Goal: Task Accomplishment & Management: Manage account settings

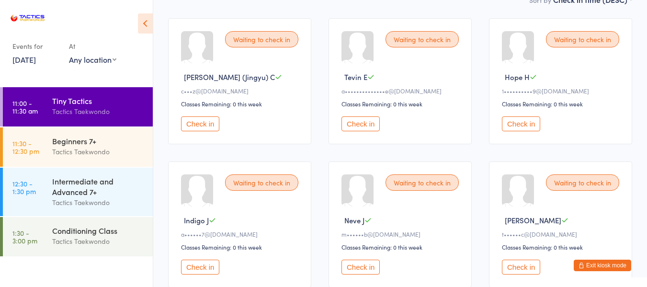
click at [208, 125] on button "Check in" at bounding box center [200, 123] width 38 height 15
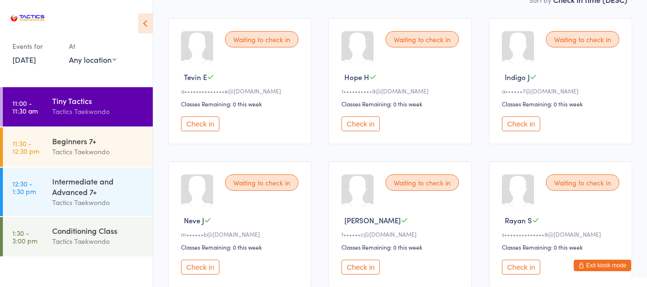
click at [204, 125] on button "Check in" at bounding box center [200, 123] width 38 height 15
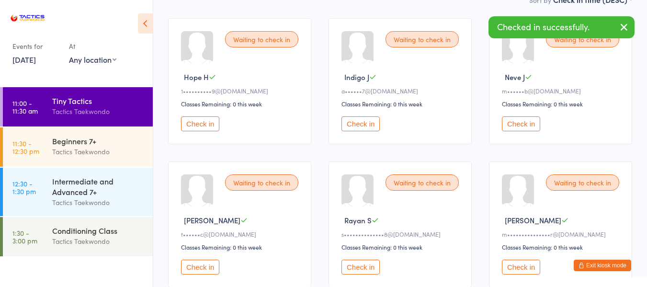
click at [368, 122] on button "Check in" at bounding box center [361, 123] width 38 height 15
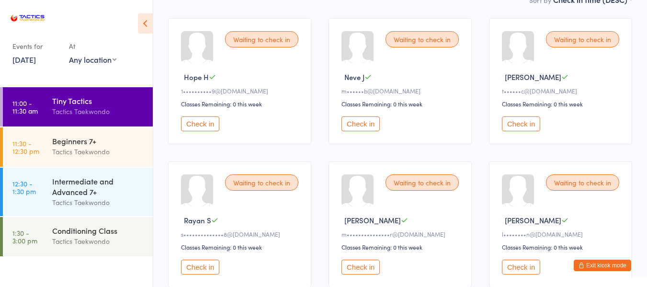
click at [369, 124] on button "Check in" at bounding box center [361, 123] width 38 height 15
click at [617, 264] on button "Exit kiosk mode" at bounding box center [602, 265] width 57 height 11
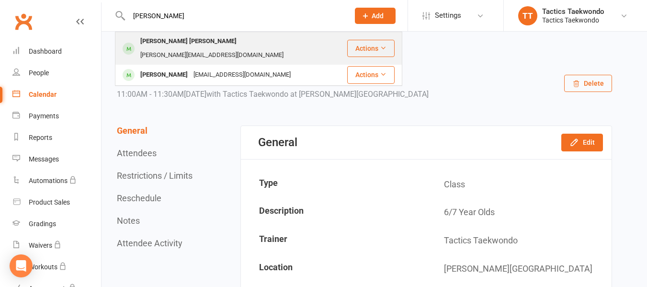
type input "sarah"
click at [172, 45] on div "Sarah Manoj" at bounding box center [189, 41] width 102 height 14
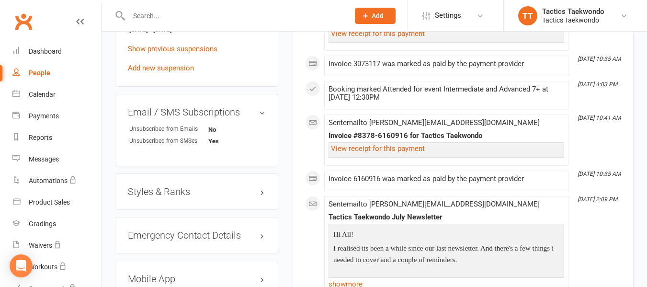
scroll to position [671, 0]
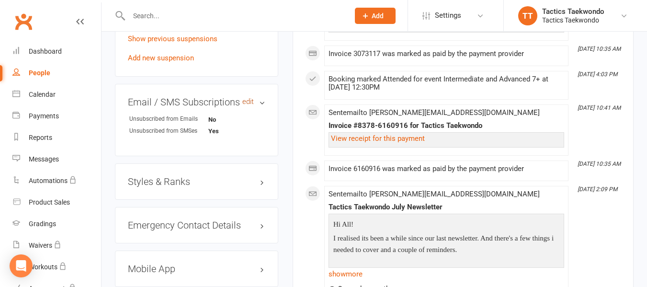
click at [248, 98] on link "edit" at bounding box center [247, 102] width 11 height 8
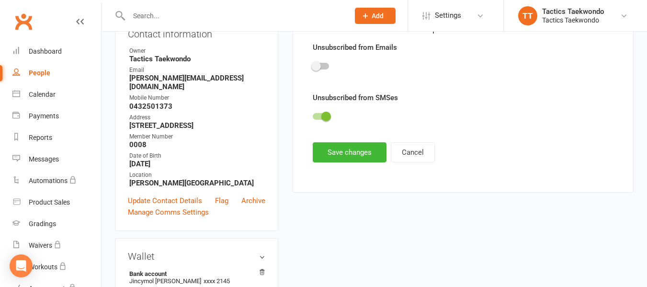
scroll to position [82, 0]
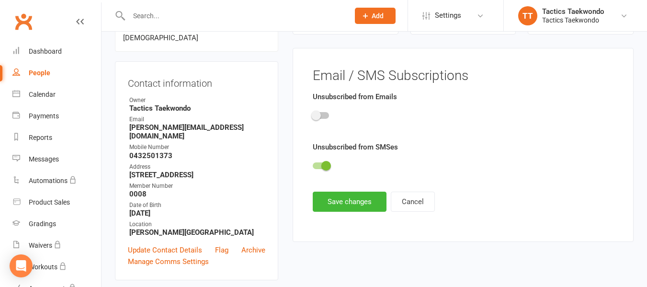
click at [324, 162] on span at bounding box center [327, 166] width 10 height 10
click at [313, 164] on input "checkbox" at bounding box center [313, 164] width 0 height 0
click at [345, 204] on button "Save changes" at bounding box center [350, 202] width 74 height 20
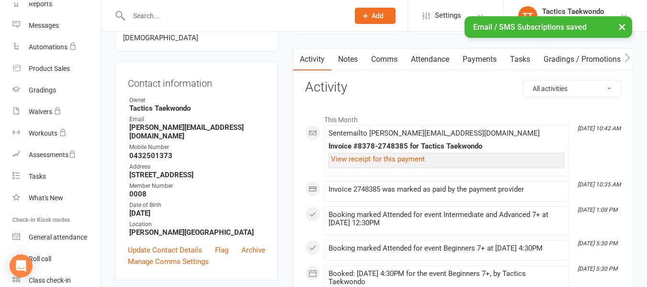
scroll to position [174, 0]
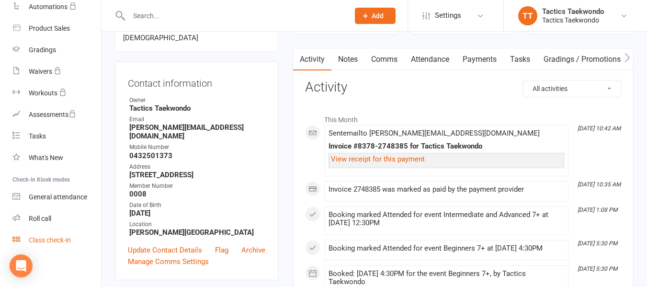
click at [38, 244] on div "Class check-in" at bounding box center [50, 240] width 42 height 8
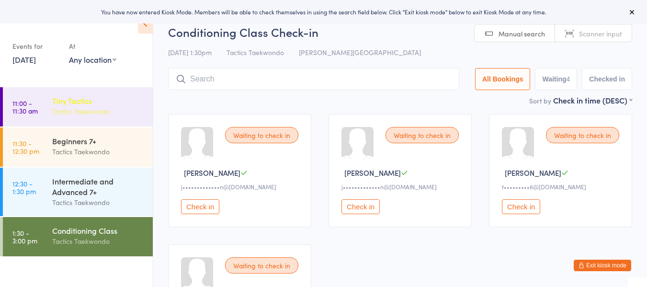
click at [63, 103] on div "Tiny Tactics" at bounding box center [98, 100] width 92 height 11
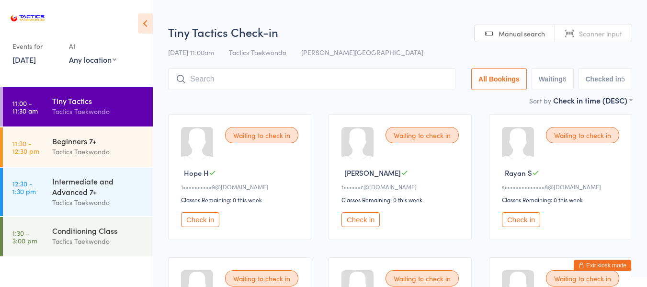
click at [355, 216] on button "Check in" at bounding box center [361, 219] width 38 height 15
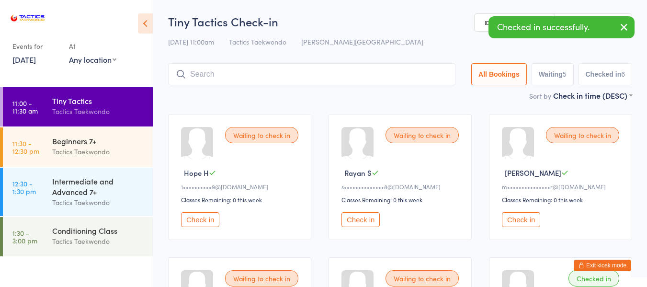
click at [514, 220] on button "Check in" at bounding box center [521, 219] width 38 height 15
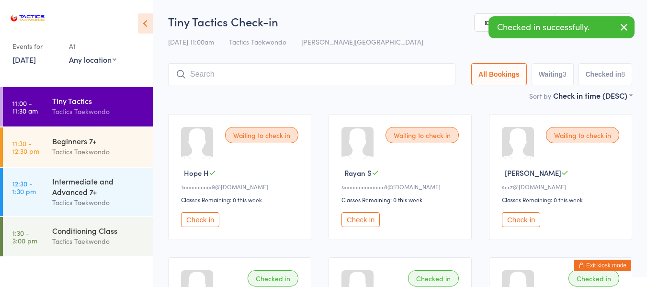
click at [514, 220] on button "Check in" at bounding box center [521, 219] width 38 height 15
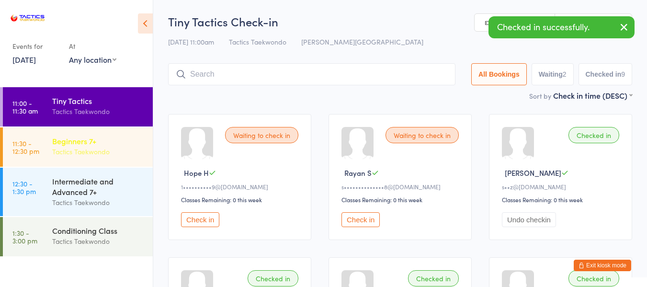
click at [65, 151] on div "Tactics Taekwondo" at bounding box center [98, 151] width 92 height 11
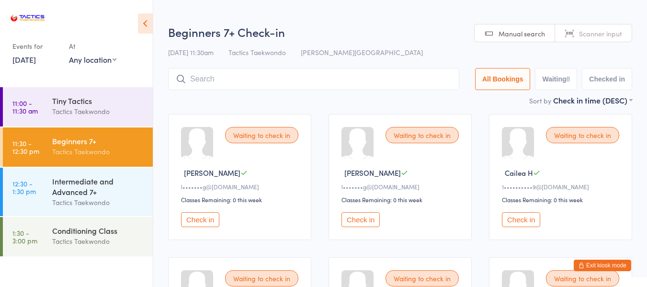
scroll to position [48, 0]
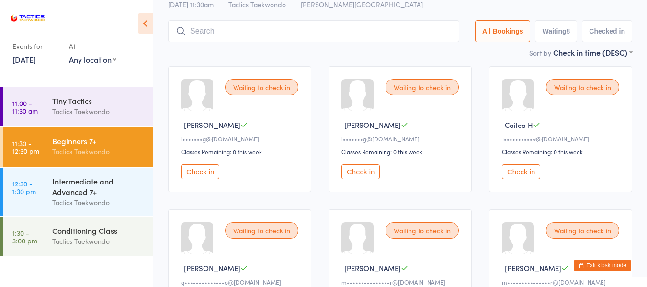
click at [202, 170] on button "Check in" at bounding box center [200, 171] width 38 height 15
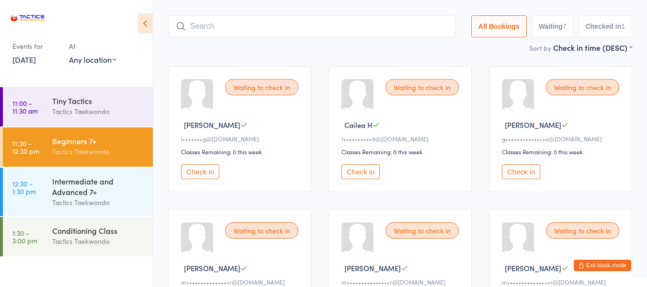
click at [211, 171] on button "Check in" at bounding box center [200, 171] width 38 height 15
click at [375, 172] on button "Check in" at bounding box center [361, 171] width 38 height 15
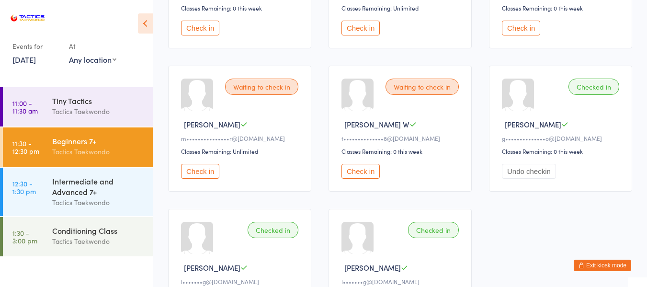
scroll to position [240, 0]
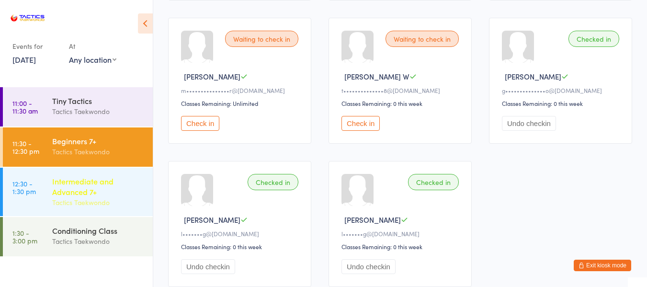
click at [100, 195] on div "Intermediate and Advanced 7+" at bounding box center [98, 186] width 92 height 21
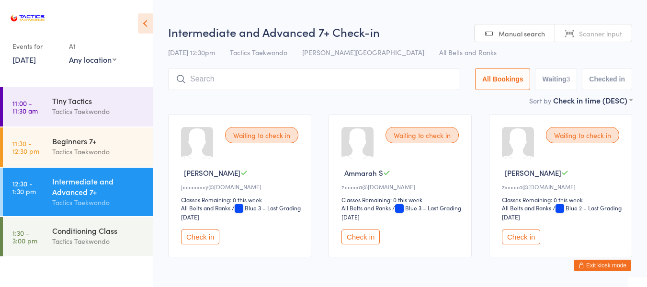
click at [204, 232] on button "Check in" at bounding box center [200, 237] width 38 height 15
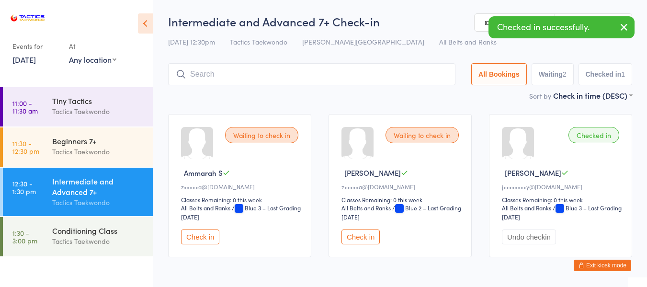
click at [206, 237] on button "Check in" at bounding box center [200, 237] width 38 height 15
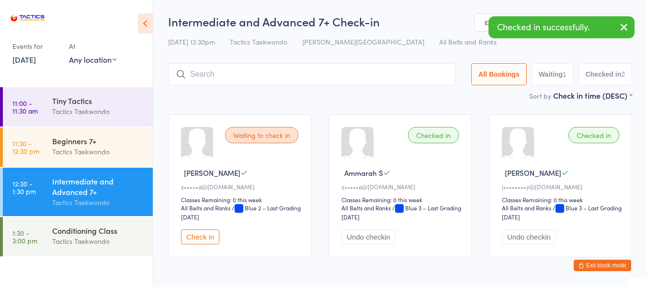
click at [207, 233] on button "Check in" at bounding box center [200, 237] width 38 height 15
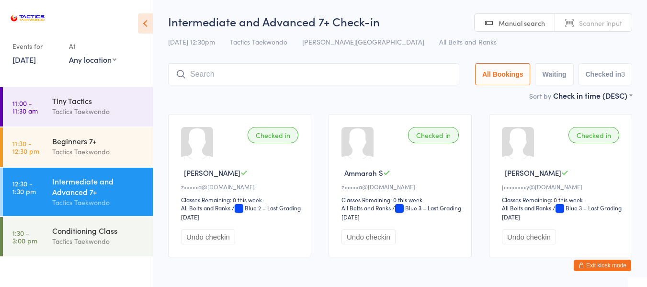
click at [36, 59] on link "16 Aug, 2025" at bounding box center [23, 59] width 23 height 11
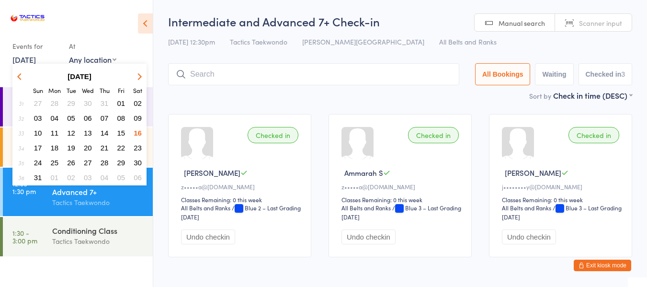
click at [106, 133] on span "14" at bounding box center [105, 133] width 8 height 8
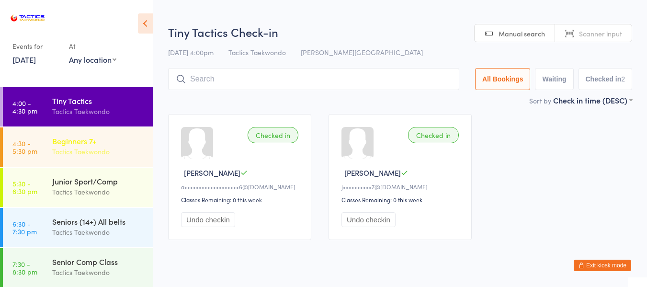
click at [105, 149] on div "Tactics Taekwondo" at bounding box center [98, 151] width 92 height 11
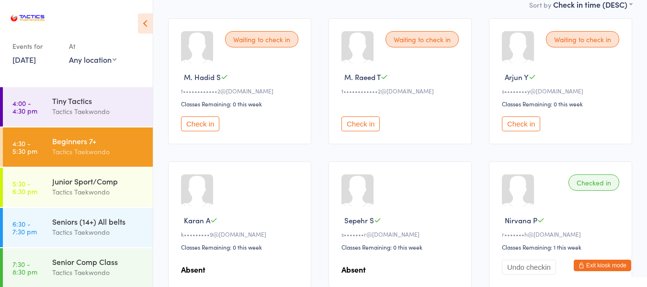
scroll to position [144, 0]
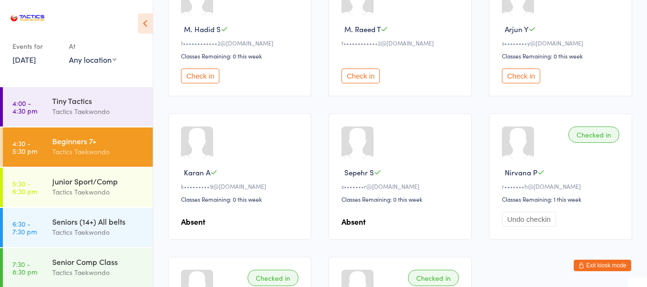
click at [23, 59] on link "14 Aug, 2025" at bounding box center [23, 59] width 23 height 11
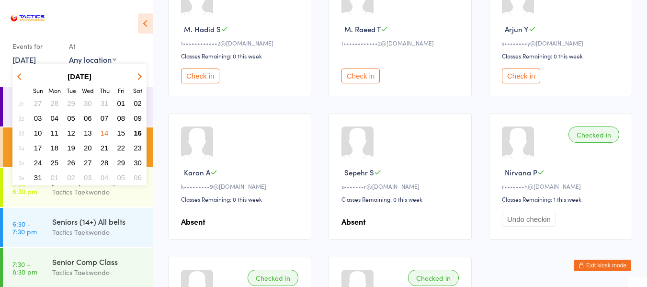
click at [121, 134] on span "15" at bounding box center [121, 133] width 8 height 8
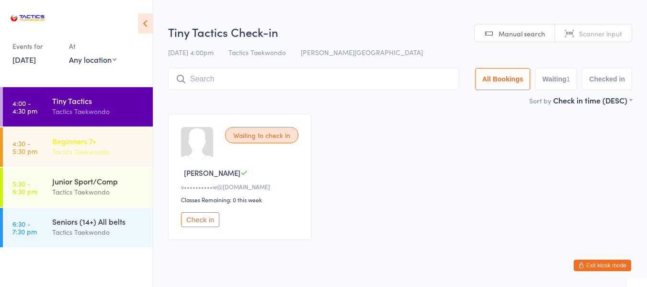
click at [98, 149] on div "Tactics Taekwondo" at bounding box center [98, 151] width 92 height 11
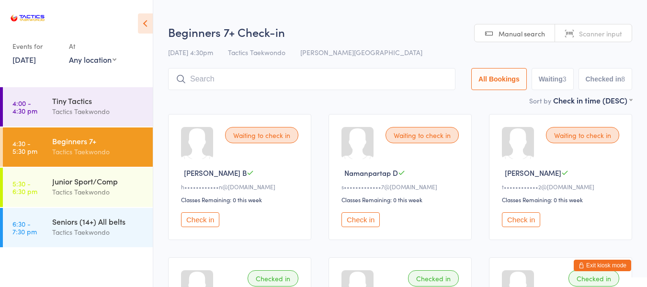
click at [362, 222] on button "Check in" at bounding box center [361, 219] width 38 height 15
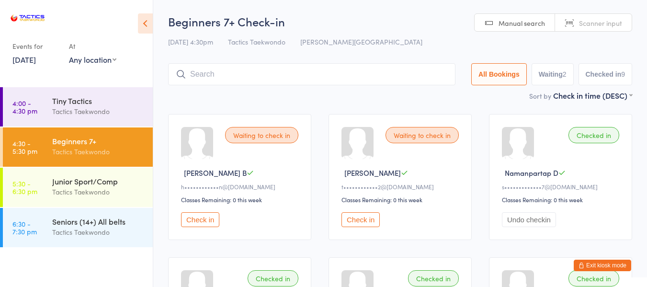
click at [36, 60] on link "15 Aug, 2025" at bounding box center [23, 59] width 23 height 11
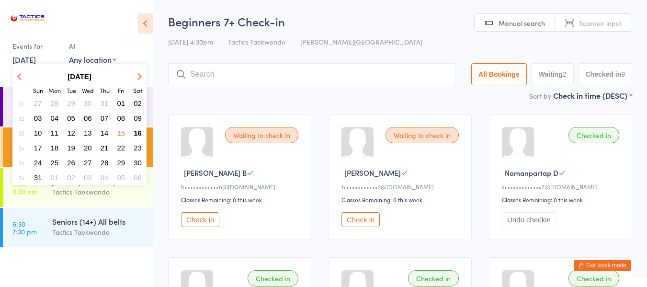
click at [137, 133] on span "16" at bounding box center [138, 133] width 8 height 8
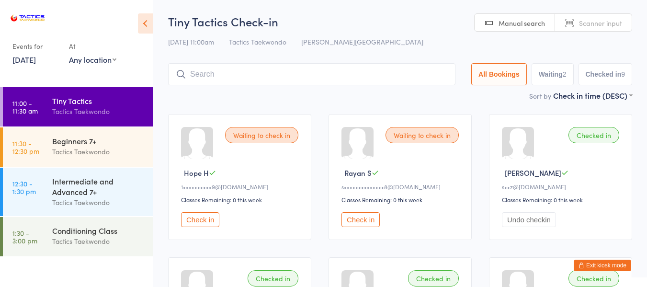
click at [616, 265] on button "Exit kiosk mode" at bounding box center [602, 265] width 57 height 11
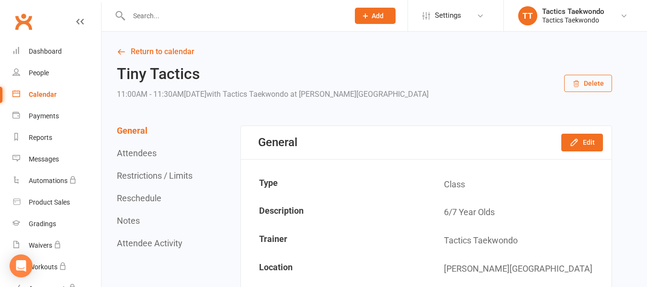
click at [170, 17] on input "text" at bounding box center [234, 15] width 217 height 13
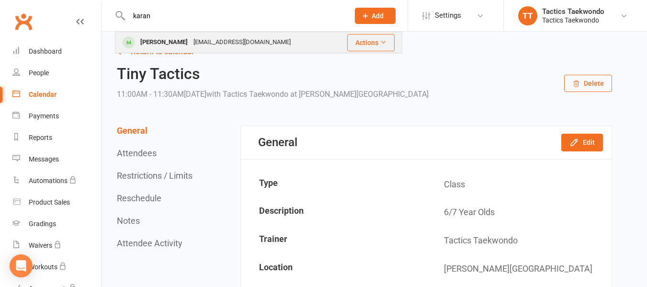
type input "karan"
click at [164, 41] on div "[PERSON_NAME]" at bounding box center [164, 42] width 53 height 14
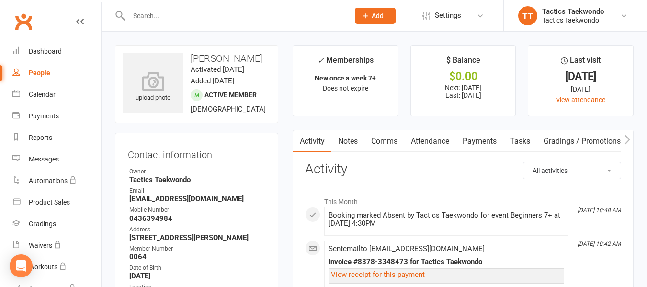
click at [431, 138] on link "Attendance" at bounding box center [430, 141] width 52 height 22
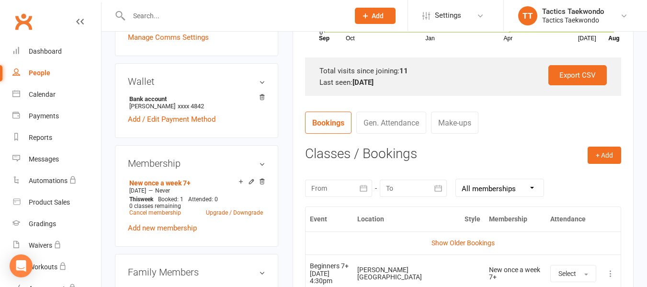
scroll to position [287, 0]
click at [613, 150] on button "+ Add" at bounding box center [605, 154] width 34 height 17
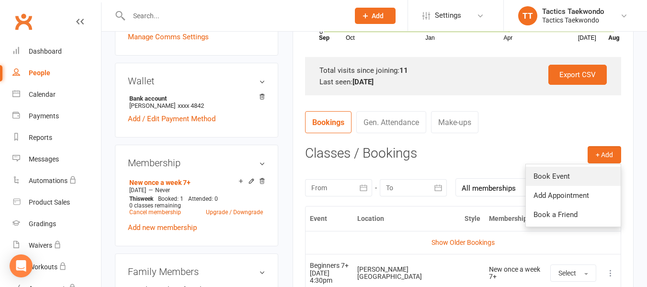
click at [575, 174] on link "Book Event" at bounding box center [573, 176] width 95 height 19
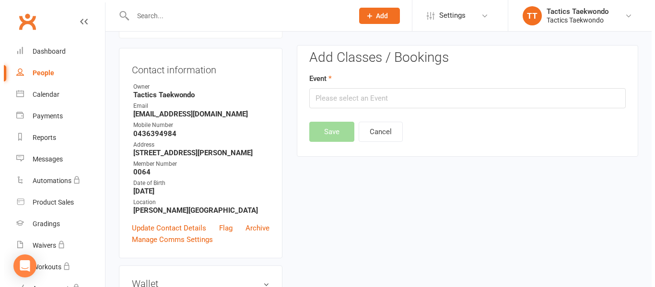
scroll to position [82, 0]
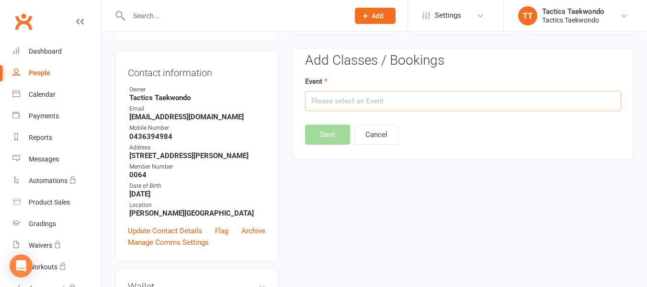
click at [404, 98] on input "text" at bounding box center [463, 101] width 316 height 20
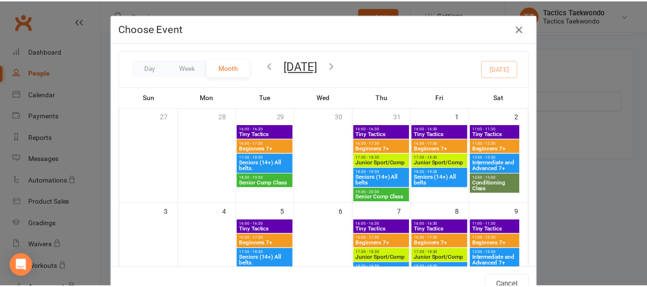
scroll to position [192, 0]
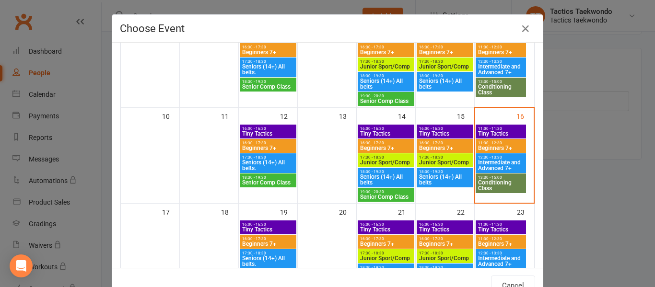
click at [488, 145] on span "Beginners 7+" at bounding box center [500, 148] width 46 height 6
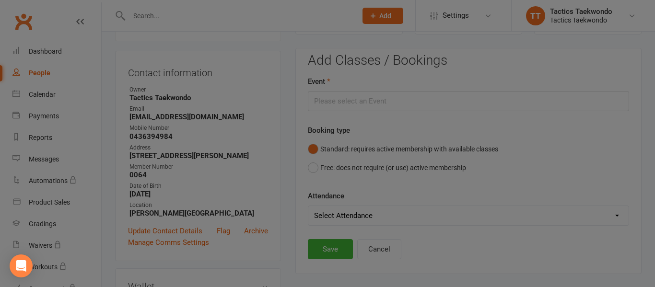
type input "Beginners 7+ - Aug 16, 2025 11:30:00 AM"
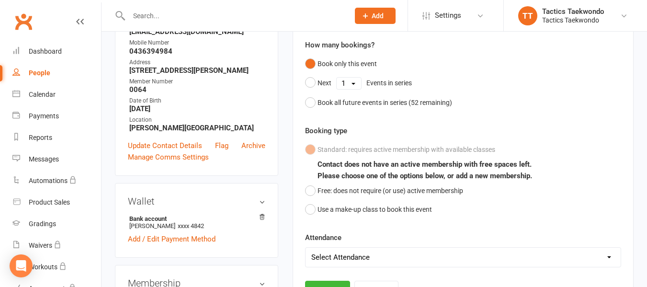
scroll to position [178, 0]
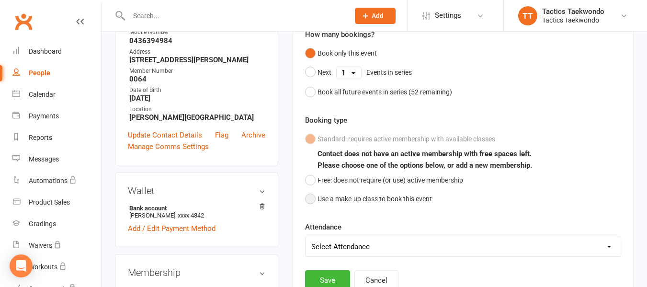
click at [312, 198] on button "Use a make-up class to book this event" at bounding box center [368, 199] width 127 height 18
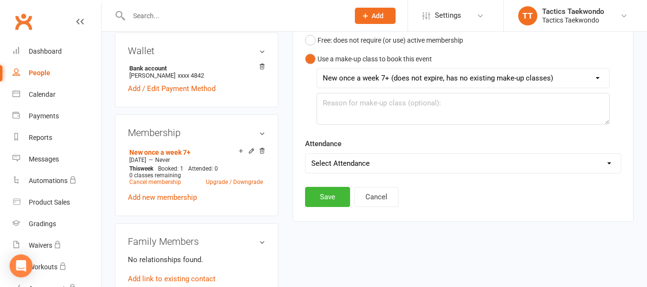
scroll to position [322, 0]
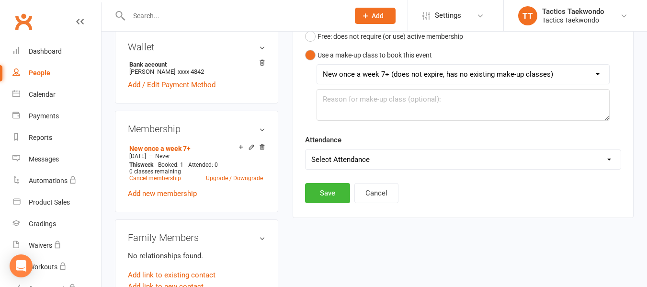
click at [608, 157] on select "Select Attendance Attended Absent" at bounding box center [463, 159] width 315 height 19
click at [604, 163] on select "Select Attendance Attended Absent" at bounding box center [463, 159] width 315 height 19
click at [342, 193] on button "Save" at bounding box center [327, 193] width 45 height 20
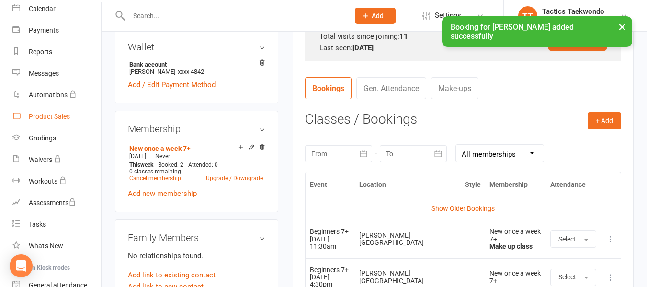
scroll to position [174, 0]
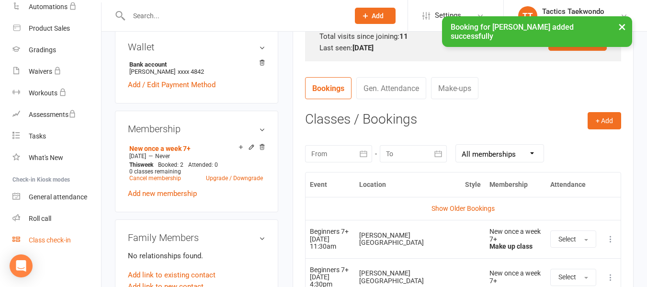
click at [55, 238] on div "Class check-in" at bounding box center [50, 240] width 42 height 8
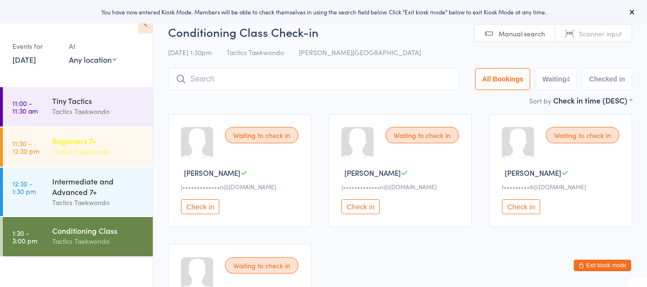
click at [86, 152] on div "Tactics Taekwondo" at bounding box center [98, 151] width 92 height 11
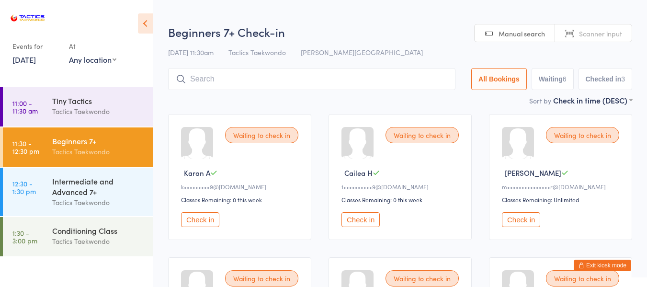
click at [193, 219] on button "Check in" at bounding box center [200, 219] width 38 height 15
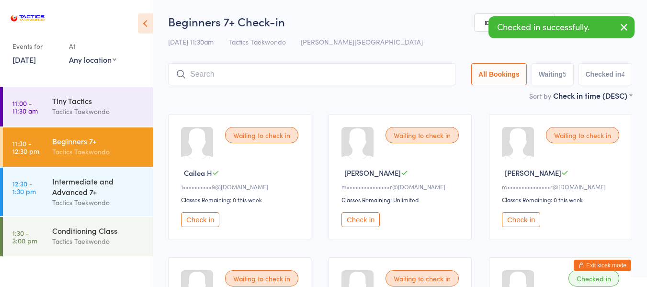
click at [605, 261] on button "Exit kiosk mode" at bounding box center [602, 265] width 57 height 11
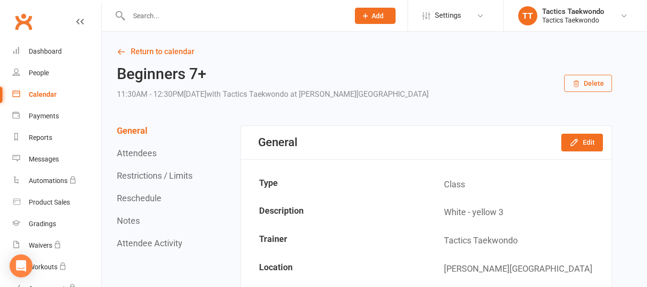
click at [190, 18] on input "text" at bounding box center [234, 15] width 217 height 13
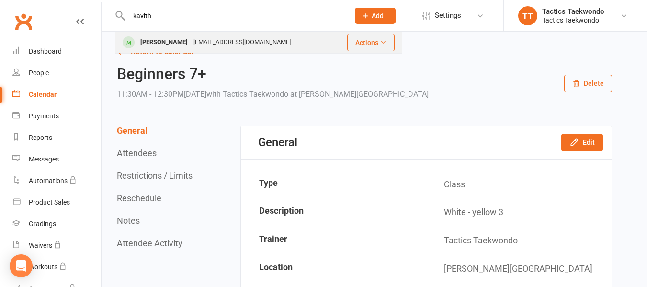
type input "kavith"
click at [182, 47] on div "[PERSON_NAME]" at bounding box center [164, 42] width 53 height 14
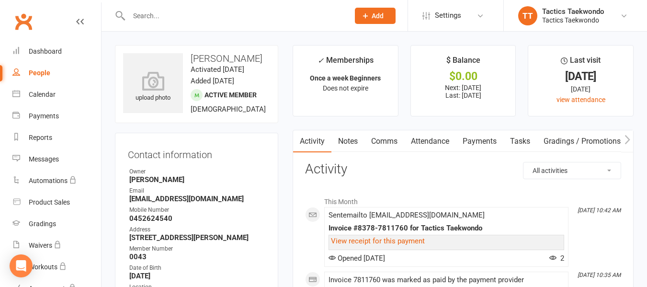
click at [421, 142] on link "Attendance" at bounding box center [430, 141] width 52 height 22
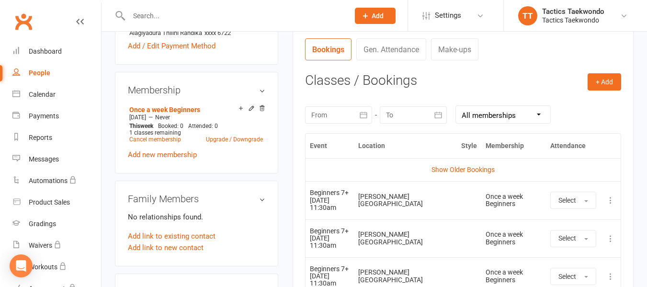
scroll to position [383, 0]
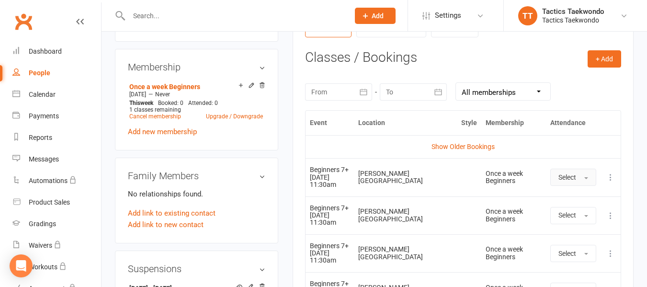
click at [587, 179] on button "Select" at bounding box center [574, 177] width 46 height 17
click at [586, 216] on link "Absent" at bounding box center [598, 217] width 95 height 19
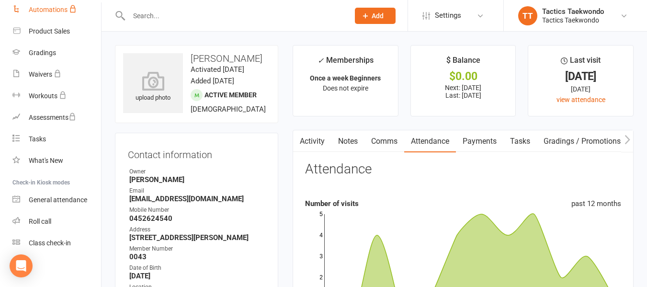
scroll to position [174, 0]
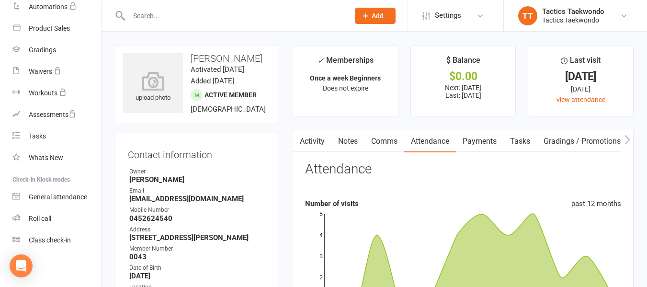
click at [143, 15] on input "text" at bounding box center [234, 15] width 217 height 13
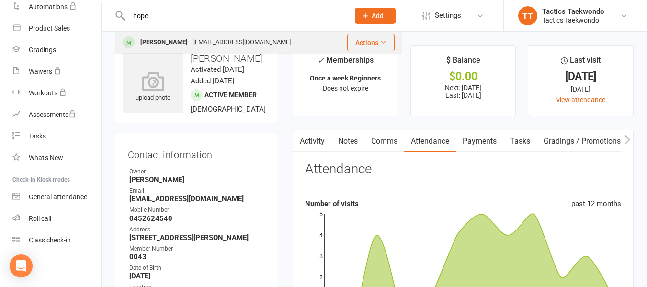
type input "hope"
click at [152, 42] on div "[PERSON_NAME]" at bounding box center [164, 42] width 53 height 14
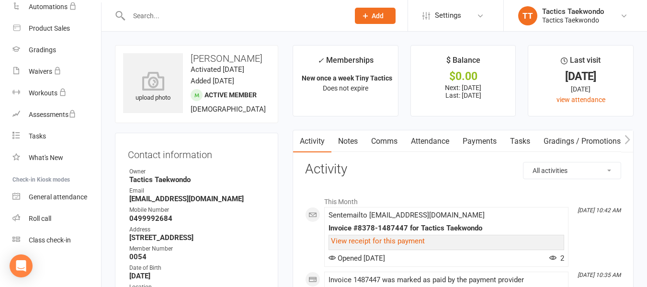
click at [444, 139] on link "Attendance" at bounding box center [430, 141] width 52 height 22
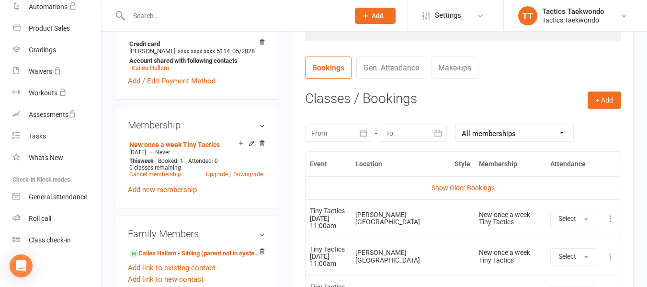
scroll to position [431, 0]
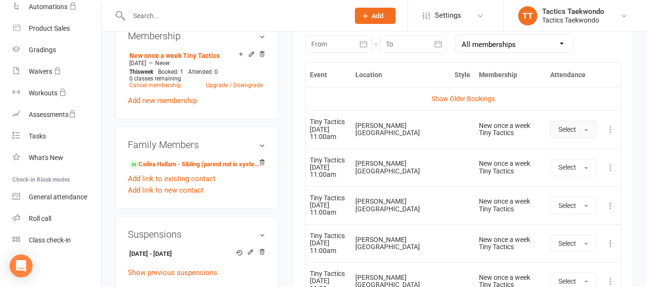
click at [588, 130] on span "button" at bounding box center [587, 130] width 4 height 2
click at [575, 176] on link "Absent" at bounding box center [598, 170] width 95 height 19
click at [161, 21] on input "text" at bounding box center [234, 15] width 217 height 13
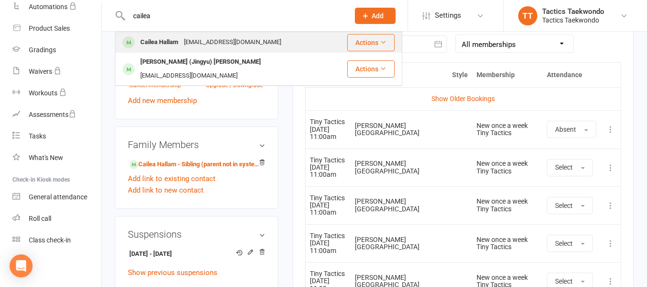
type input "cailea"
click at [150, 40] on div "Cailea Hallam" at bounding box center [160, 42] width 44 height 14
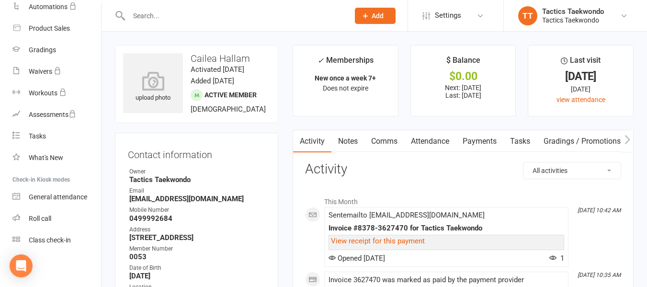
click at [437, 142] on link "Attendance" at bounding box center [430, 141] width 52 height 22
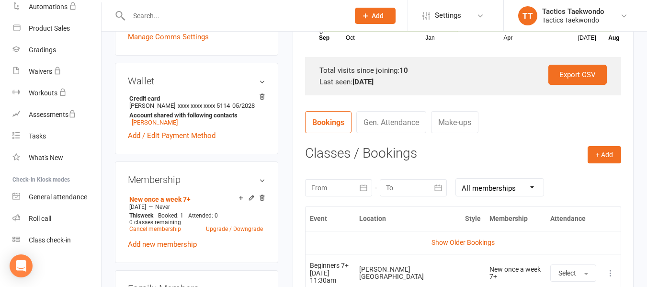
scroll to position [335, 0]
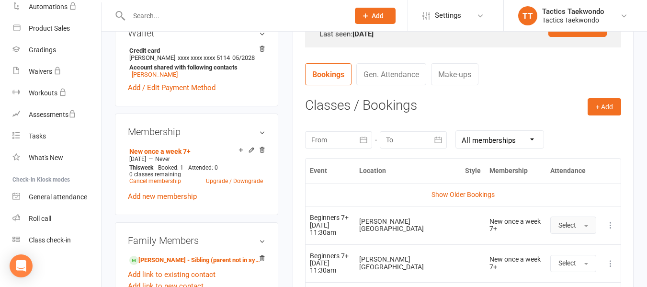
click at [587, 225] on span "button" at bounding box center [587, 226] width 4 height 2
click at [576, 268] on span "Absent" at bounding box center [570, 266] width 23 height 9
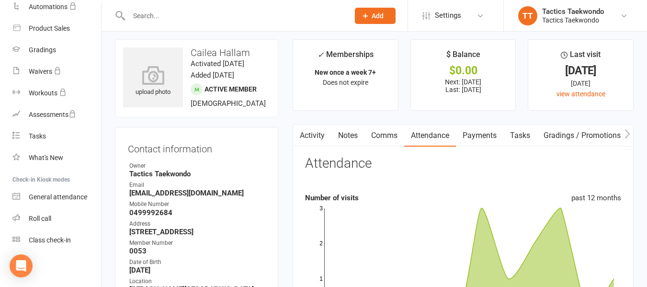
scroll to position [0, 0]
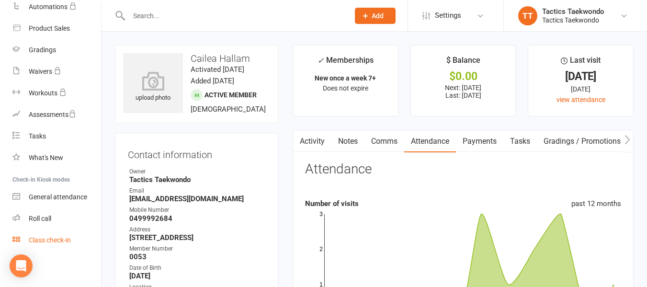
click at [33, 237] on div "Class check-in" at bounding box center [50, 240] width 42 height 8
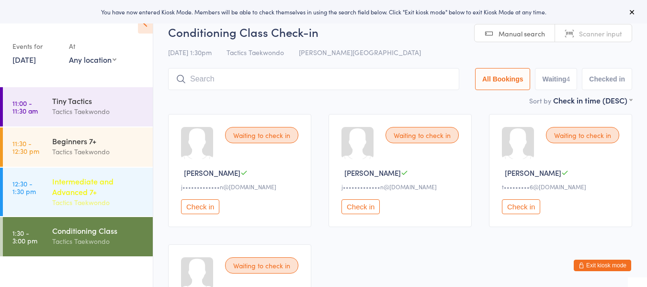
click at [74, 198] on div "Tactics Taekwondo" at bounding box center [98, 202] width 92 height 11
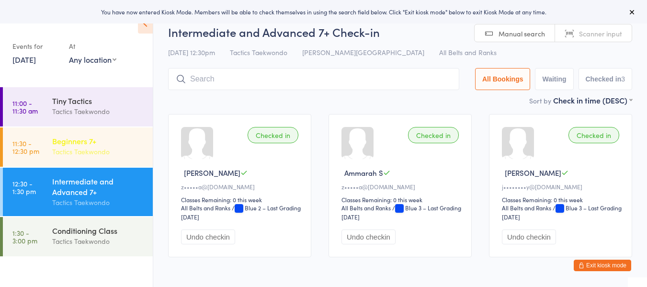
click at [80, 139] on div "Beginners 7+" at bounding box center [98, 141] width 92 height 11
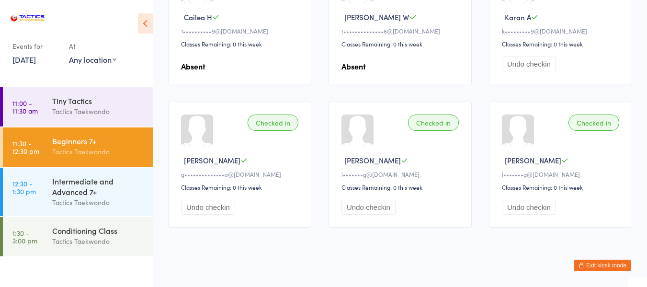
scroll to position [303, 0]
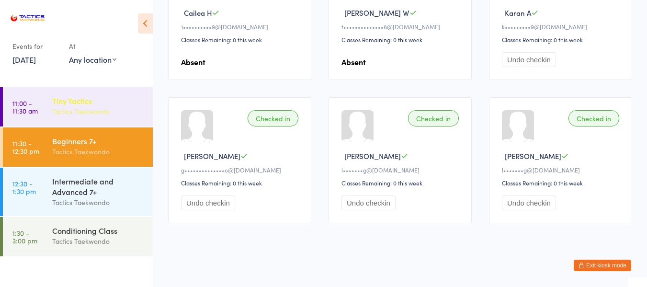
click at [85, 113] on div "Tactics Taekwondo" at bounding box center [98, 111] width 92 height 11
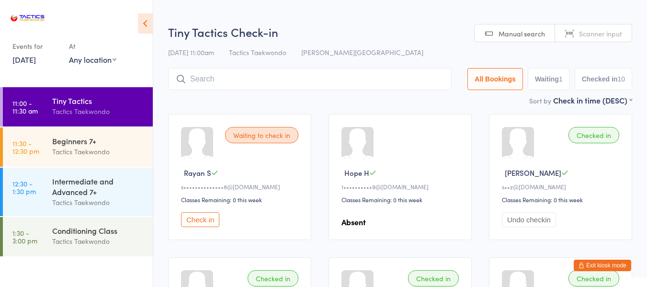
click at [599, 264] on button "Exit kiosk mode" at bounding box center [602, 265] width 57 height 11
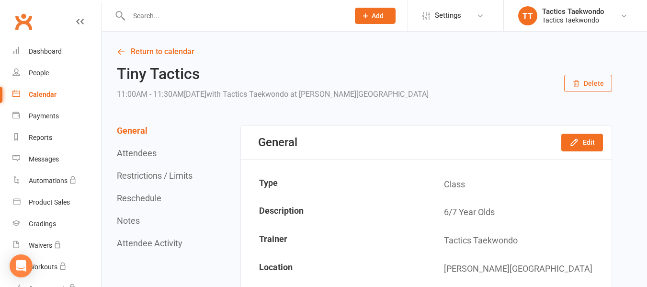
click at [167, 16] on input "text" at bounding box center [234, 15] width 217 height 13
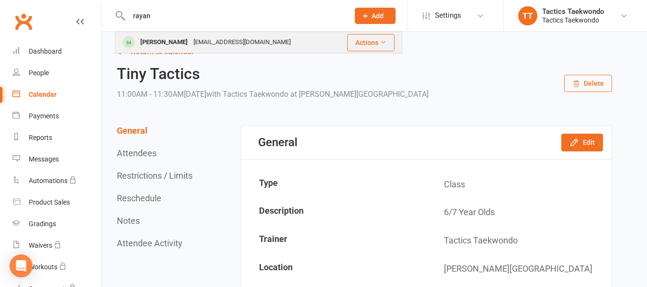
type input "rayan"
click at [173, 38] on div "[PERSON_NAME]" at bounding box center [164, 42] width 53 height 14
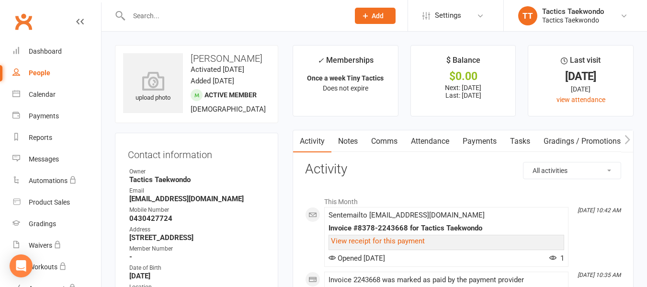
click at [442, 141] on link "Attendance" at bounding box center [430, 141] width 52 height 22
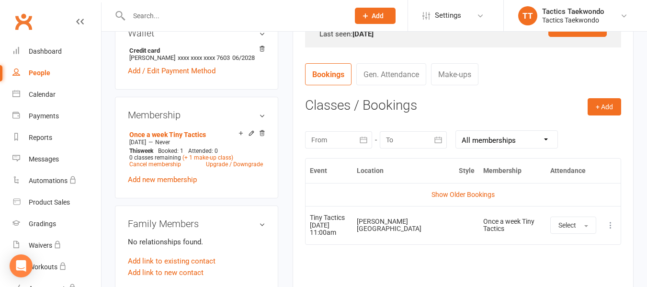
scroll to position [383, 0]
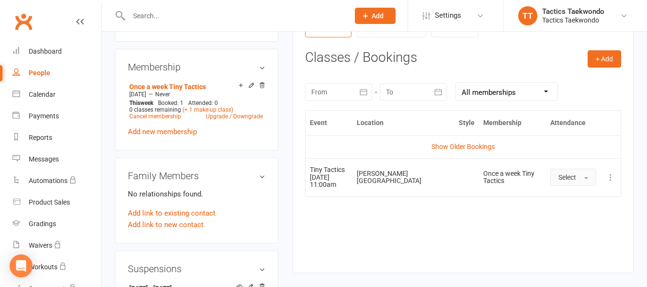
click at [587, 181] on button "Select" at bounding box center [574, 177] width 46 height 17
click at [579, 220] on span "Absent" at bounding box center [570, 218] width 23 height 9
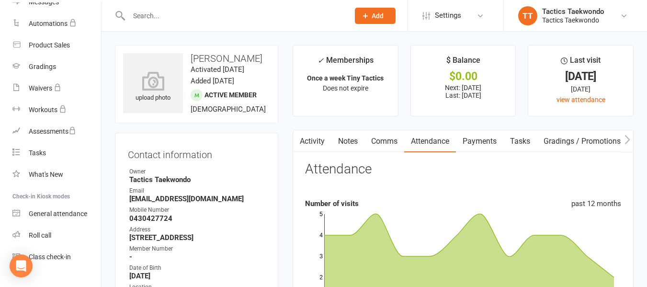
scroll to position [174, 0]
